Goal: Information Seeking & Learning: Learn about a topic

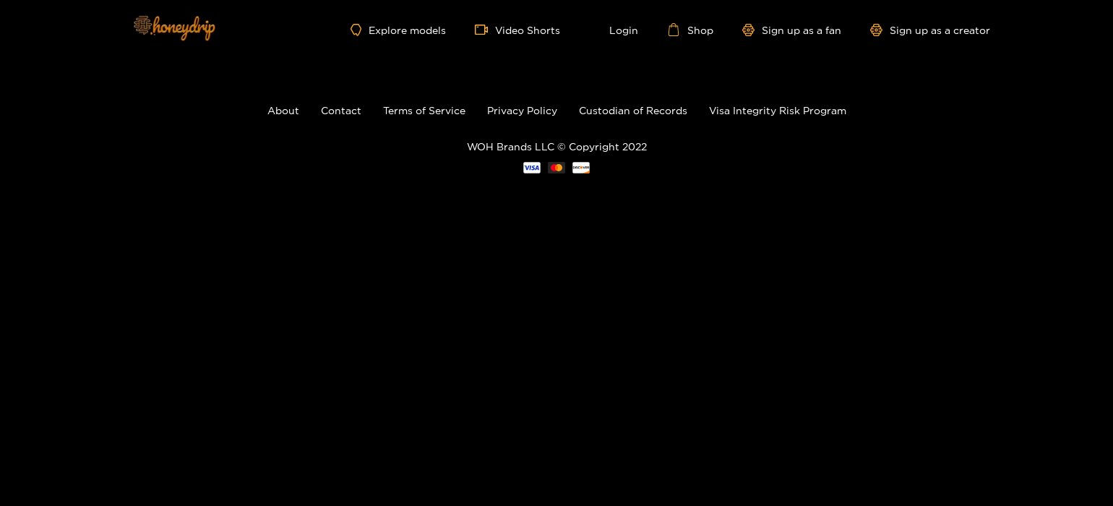
click at [217, 46] on img at bounding box center [173, 27] width 101 height 61
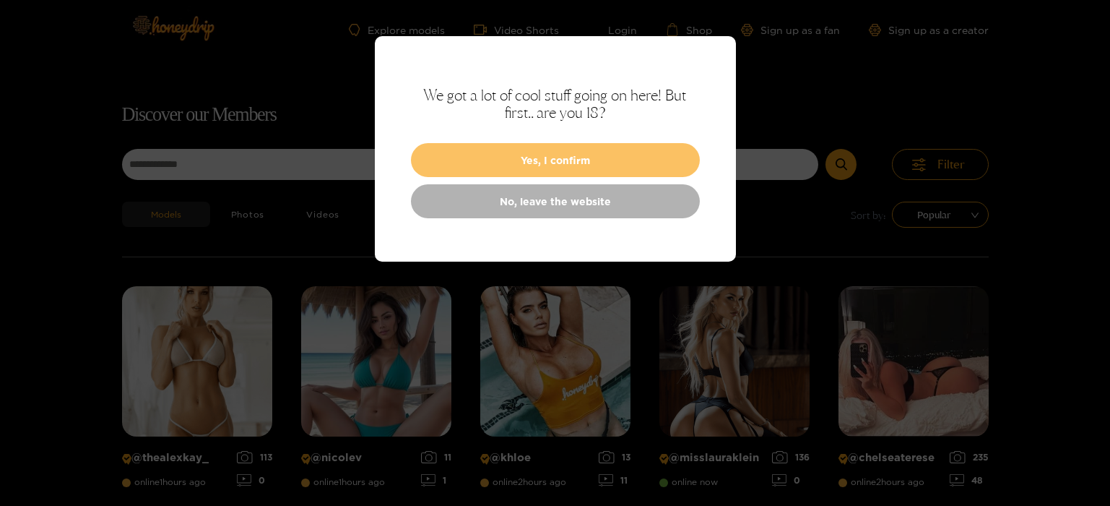
click at [524, 160] on button "Yes, I confirm" at bounding box center [555, 160] width 289 height 34
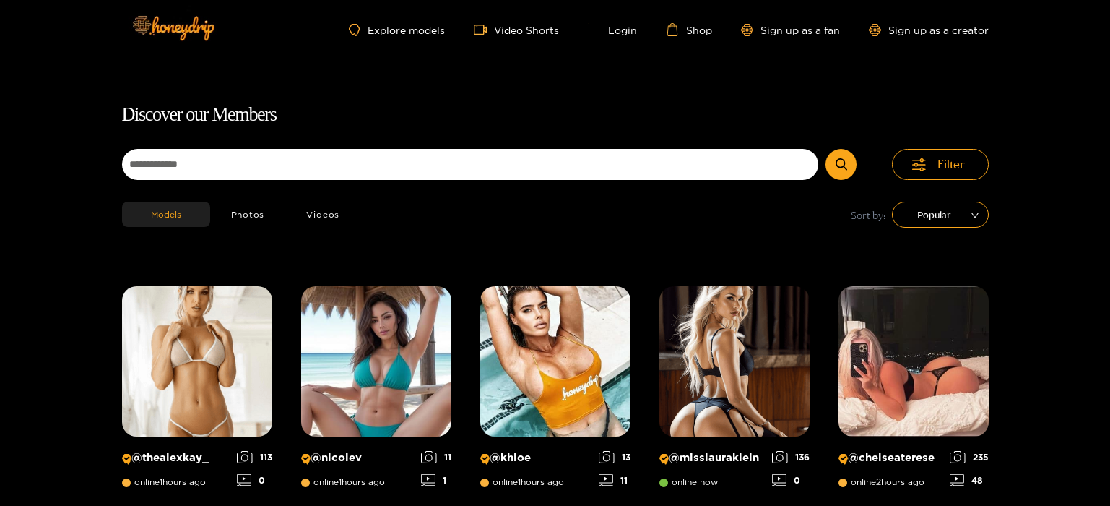
scroll to position [92, 0]
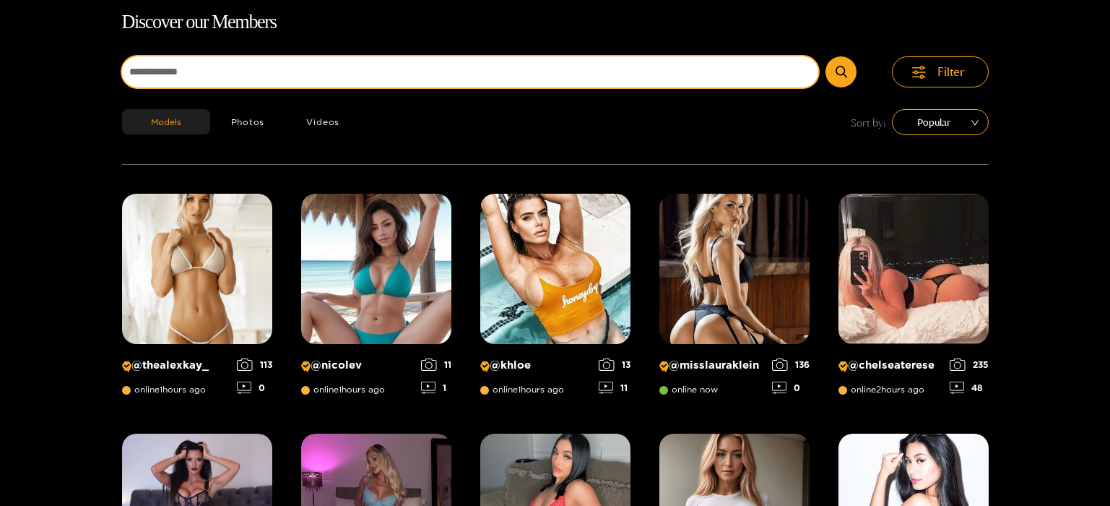
click at [345, 66] on input at bounding box center [470, 71] width 697 height 31
type input "********"
click at [841, 72] on button "submit" at bounding box center [841, 71] width 31 height 31
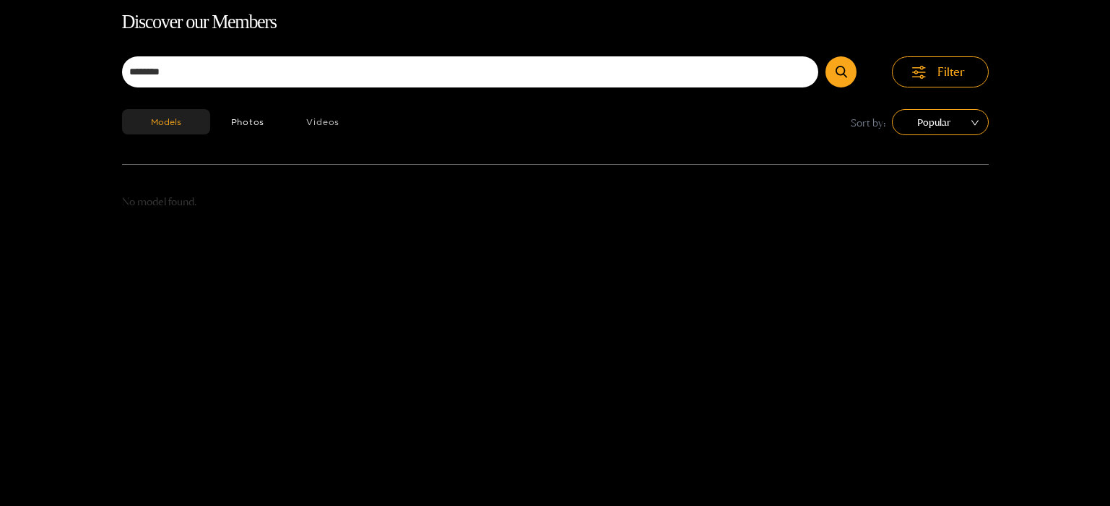
click at [317, 129] on button "Videos" at bounding box center [322, 121] width 75 height 25
